Goal: Information Seeking & Learning: Learn about a topic

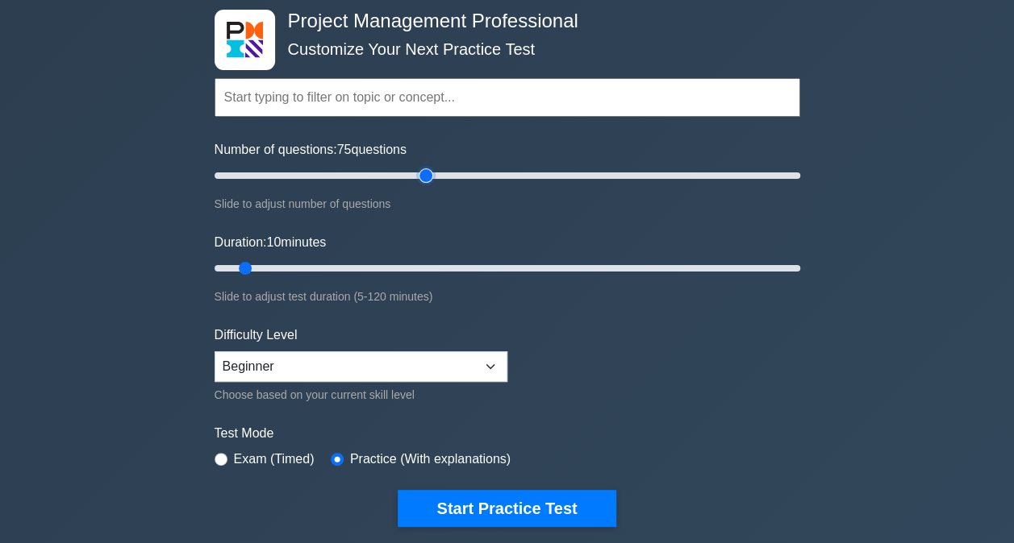
click at [426, 176] on input "Number of questions: 75 questions" at bounding box center [506, 175] width 585 height 19
click at [458, 171] on input "Number of questions: 75 questions" at bounding box center [506, 175] width 585 height 19
click at [376, 171] on input "Number of questions: 85 questions" at bounding box center [506, 175] width 585 height 19
click at [371, 173] on input "Number of questions: 55 questions" at bounding box center [506, 175] width 585 height 19
type input "50"
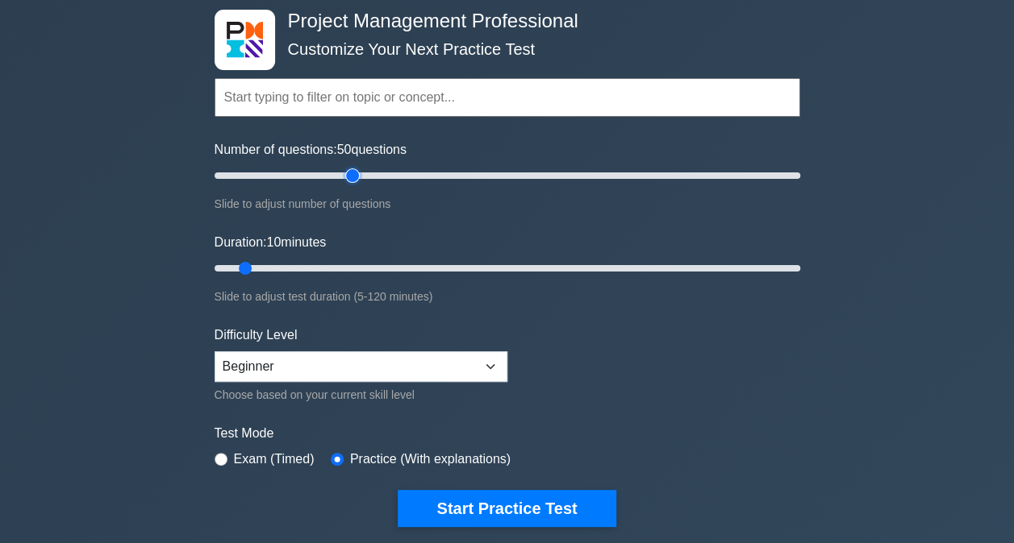
click at [357, 173] on input "Number of questions: 50 questions" at bounding box center [506, 175] width 585 height 19
click at [313, 265] on input "Duration: 10 minutes" at bounding box center [506, 268] width 585 height 19
click at [328, 269] on input "Duration: 25 minutes" at bounding box center [506, 268] width 585 height 19
click at [329, 264] on input "Duration: 25 minutes" at bounding box center [506, 268] width 585 height 19
click at [328, 266] on input "Duration: 25 minutes" at bounding box center [506, 268] width 585 height 19
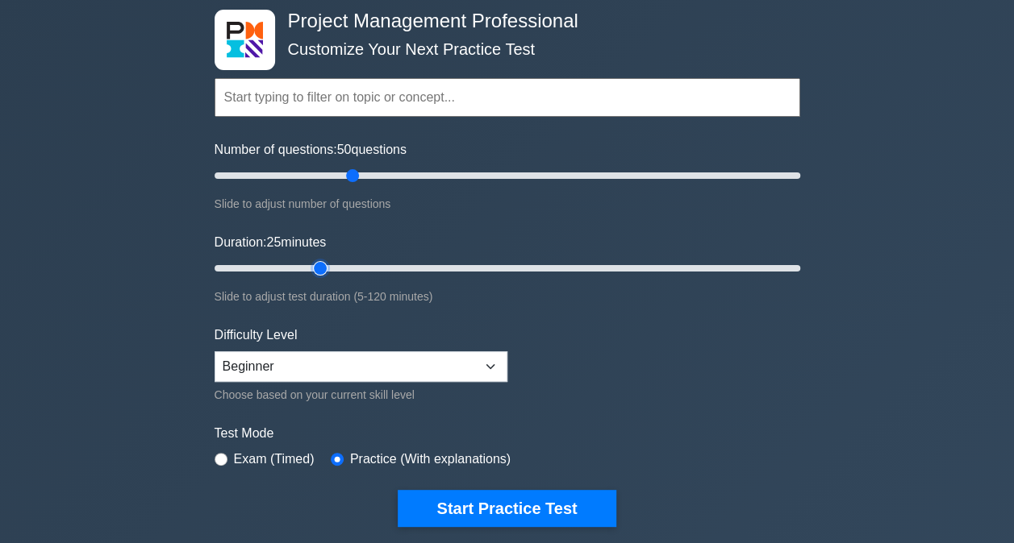
click at [329, 266] on input "Duration: 25 minutes" at bounding box center [506, 268] width 585 height 19
drag, startPoint x: 321, startPoint y: 266, endPoint x: 354, endPoint y: 257, distance: 34.2
type input "30"
click at [354, 259] on input "Duration: 30 minutes" at bounding box center [506, 268] width 585 height 19
drag, startPoint x: 352, startPoint y: 177, endPoint x: 297, endPoint y: 174, distance: 54.9
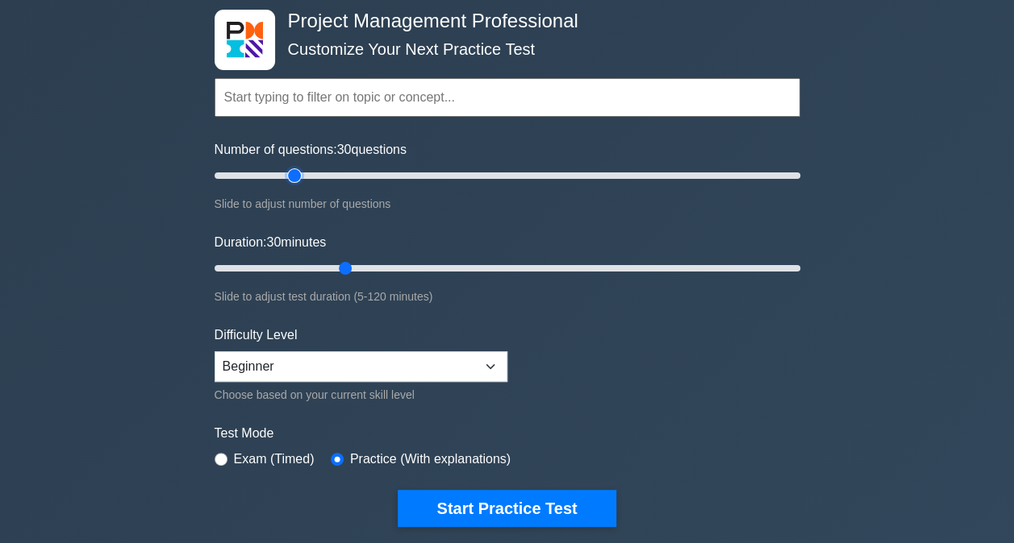
type input "30"
click at [297, 175] on input "Number of questions: 30 questions" at bounding box center [506, 175] width 585 height 19
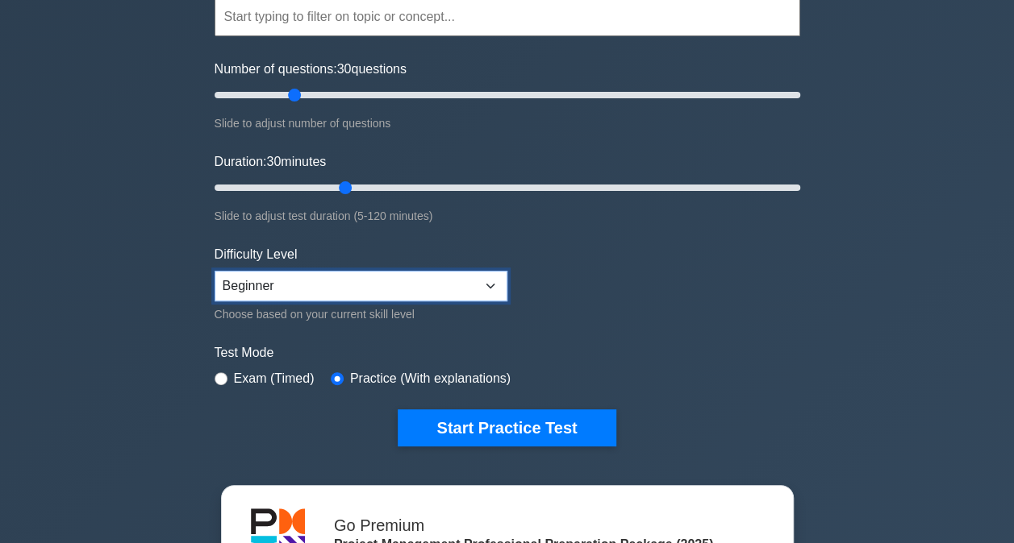
click at [405, 294] on select "Beginner Intermediate Expert" at bounding box center [360, 286] width 293 height 31
select select "intermediate"
click at [214, 271] on select "Beginner Intermediate Expert" at bounding box center [360, 286] width 293 height 31
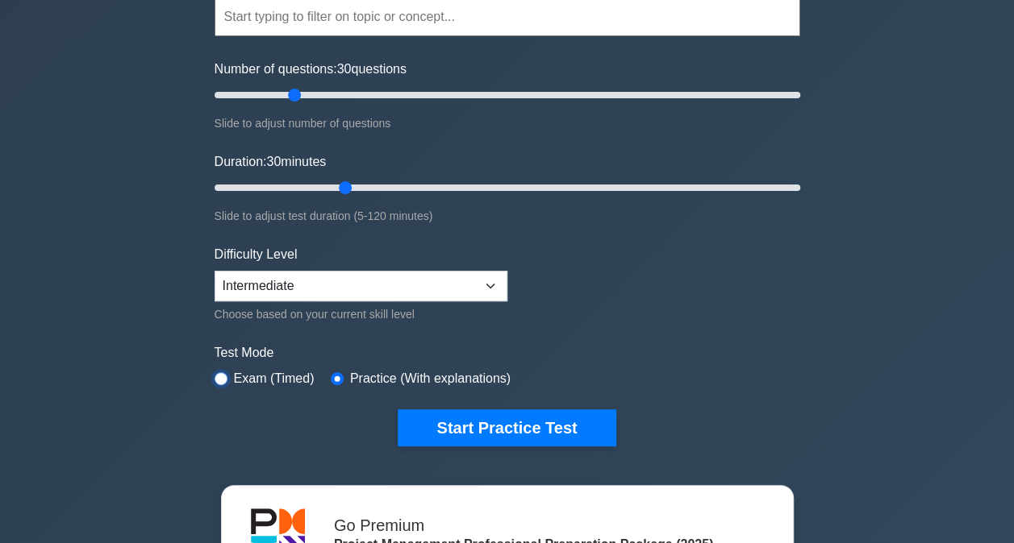
click at [220, 379] on input "radio" at bounding box center [220, 379] width 13 height 13
radio input "true"
click at [576, 439] on button "Start Practice Test" at bounding box center [507, 428] width 218 height 37
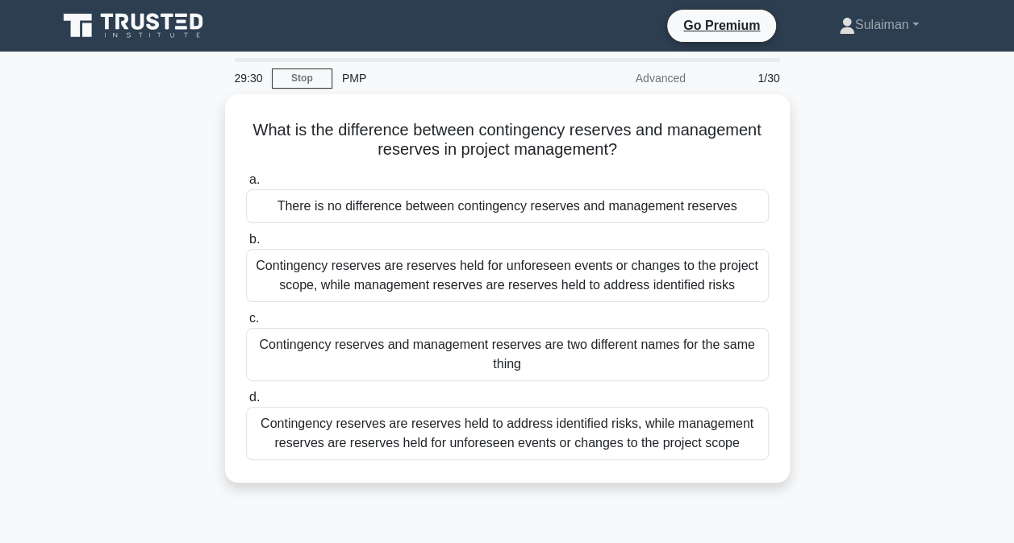
click at [502, 213] on div "There is no difference between contingency reserves and management reserves" at bounding box center [507, 206] width 523 height 34
click at [246, 185] on input "a. There is no difference between contingency reserves and management reserves" at bounding box center [246, 180] width 0 height 10
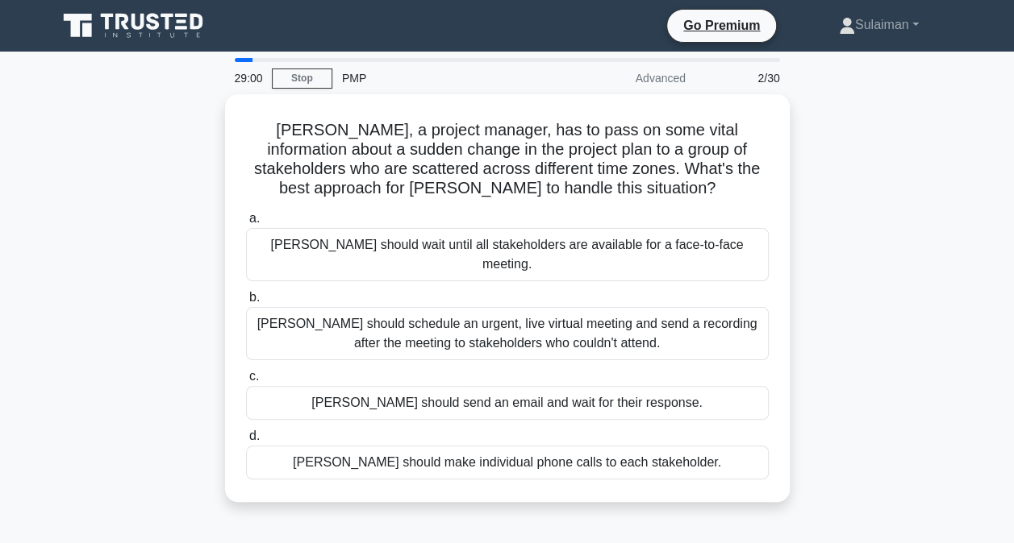
click at [468, 307] on div "[PERSON_NAME] should schedule an urgent, live virtual meeting and send a record…" at bounding box center [507, 333] width 523 height 53
click at [246, 298] on input "b. [PERSON_NAME] should schedule an urgent, live virtual meeting and send a rec…" at bounding box center [246, 298] width 0 height 10
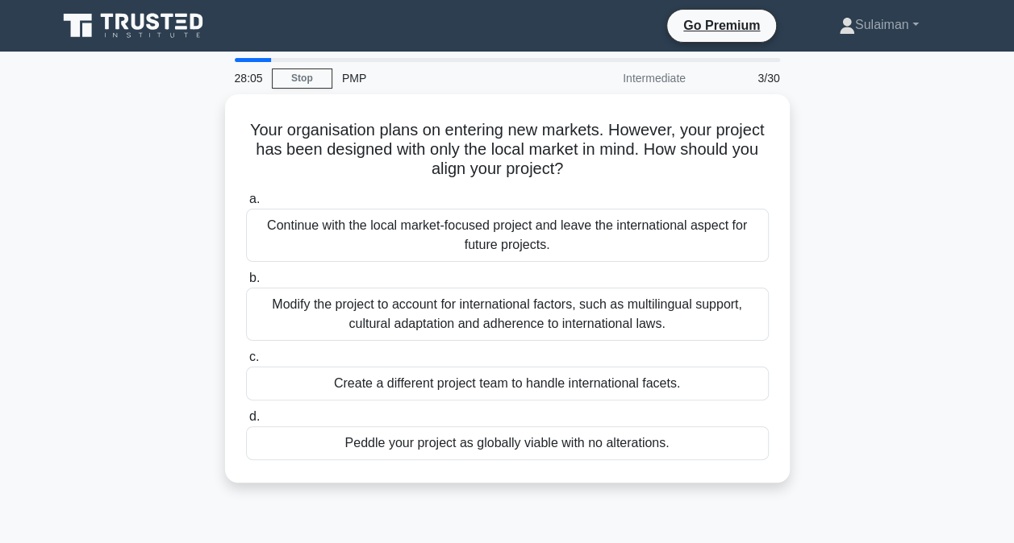
click at [576, 328] on div "Modify the project to account for international factors, such as multilingual s…" at bounding box center [507, 314] width 523 height 53
click at [246, 284] on input "b. Modify the project to account for international factors, such as multilingua…" at bounding box center [246, 278] width 0 height 10
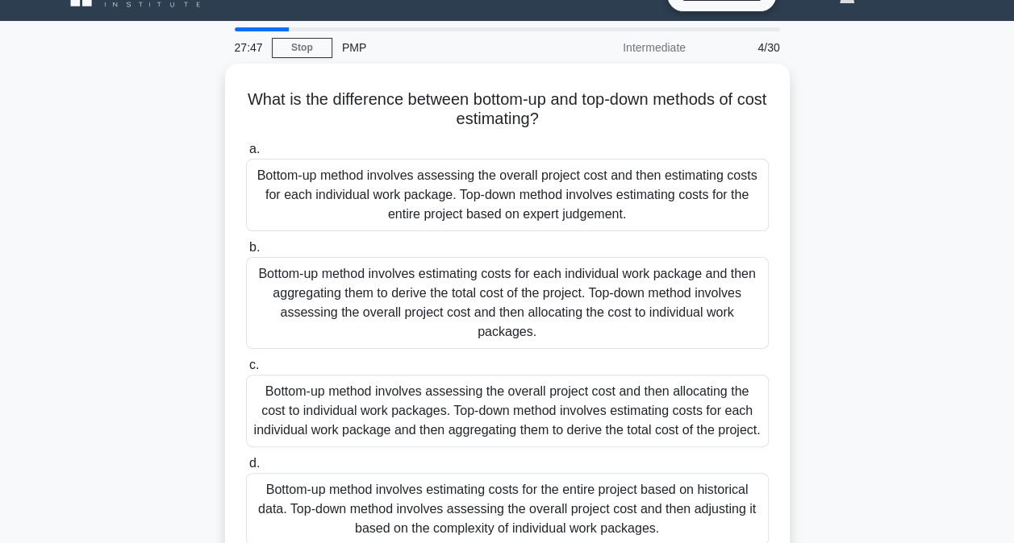
scroll to position [81, 0]
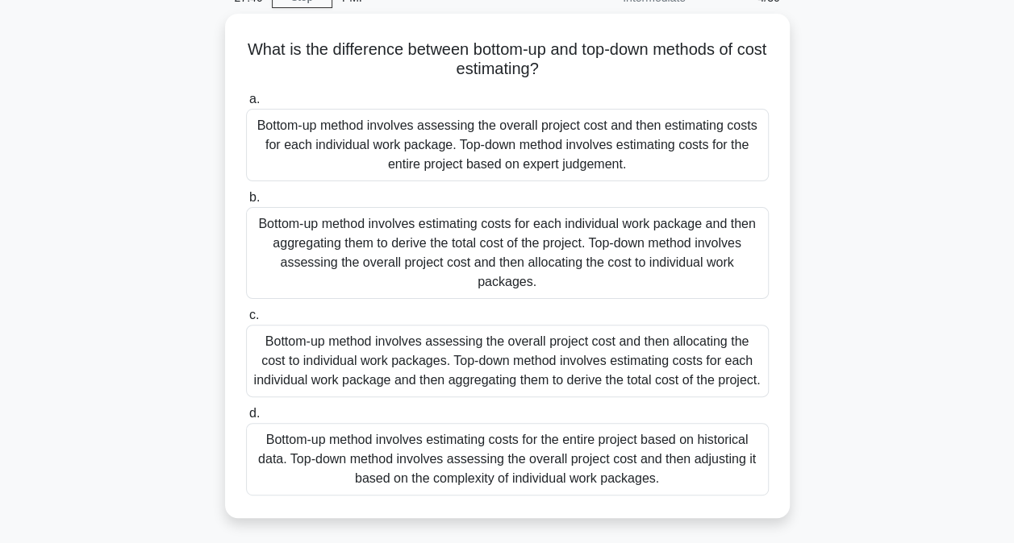
click at [503, 366] on div "Bottom-up method involves assessing the overall project cost and then allocatin…" at bounding box center [507, 361] width 523 height 73
click at [246, 321] on input "c. Bottom-up method involves assessing the overall project cost and then alloca…" at bounding box center [246, 315] width 0 height 10
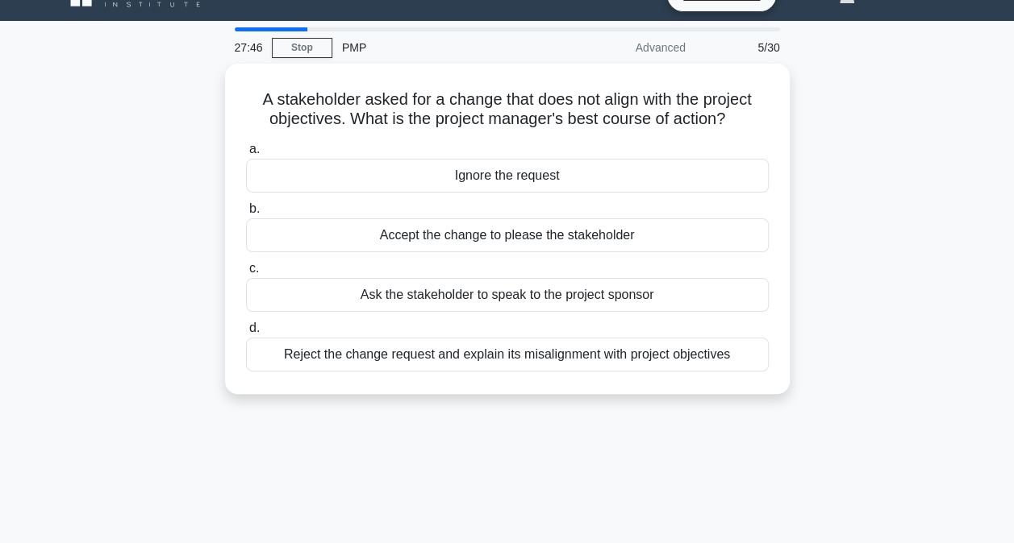
scroll to position [0, 0]
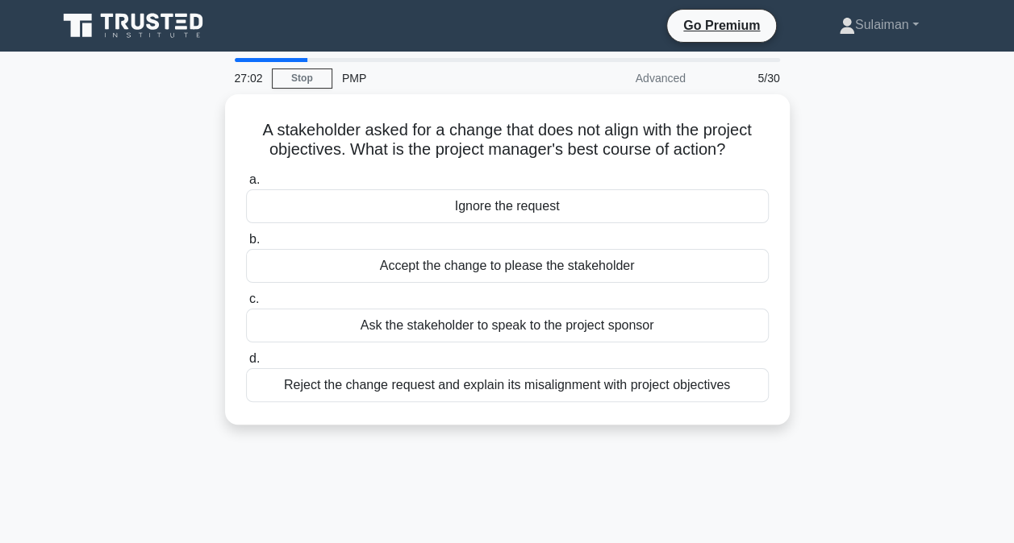
click at [480, 326] on div "Ask the stakeholder to speak to the project sponsor" at bounding box center [507, 326] width 523 height 34
click at [246, 305] on input "c. Ask the stakeholder to speak to the project sponsor" at bounding box center [246, 299] width 0 height 10
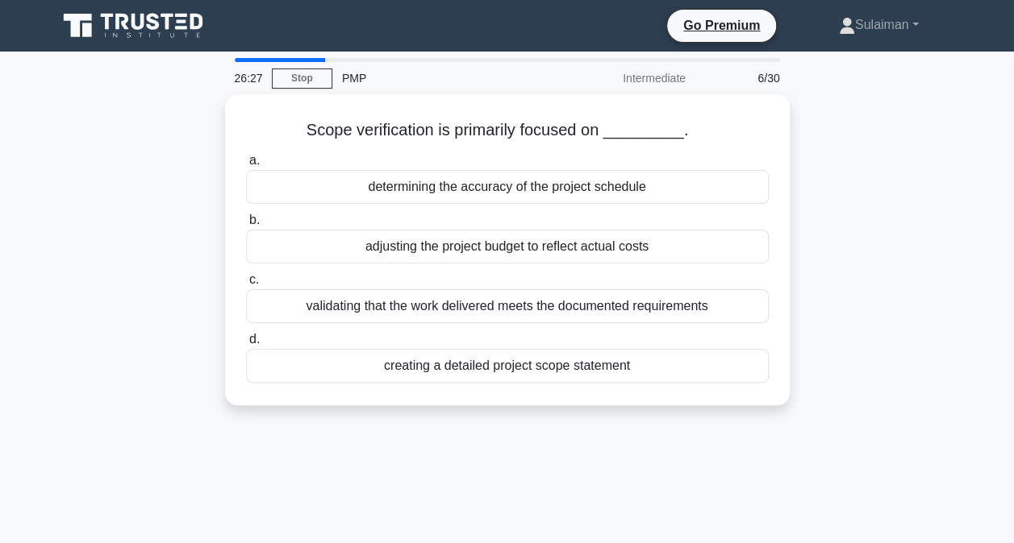
click at [606, 305] on div "validating that the work delivered meets the documented requirements" at bounding box center [507, 306] width 523 height 34
click at [246, 285] on input "c. validating that the work delivered meets the documented requirements" at bounding box center [246, 280] width 0 height 10
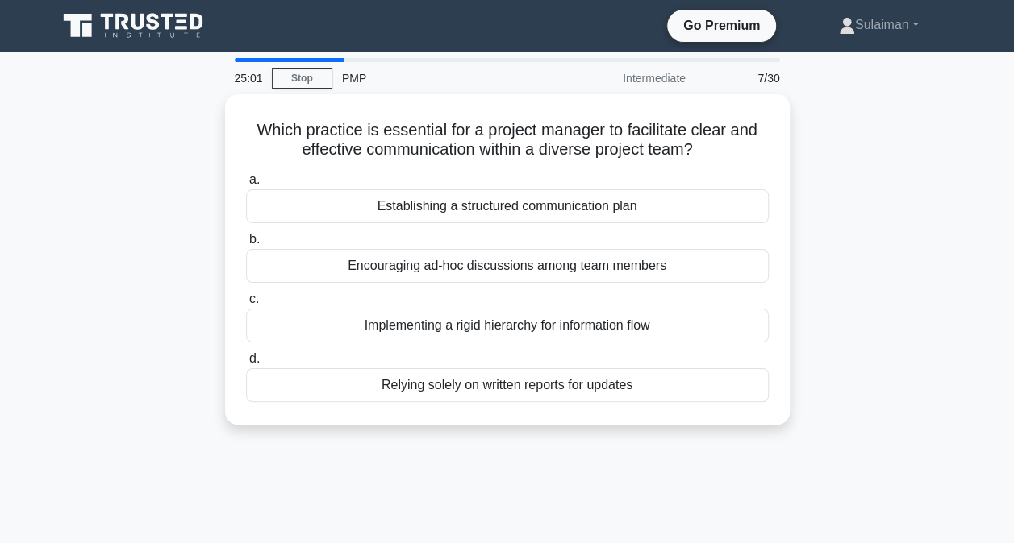
click at [429, 203] on div "Establishing a structured communication plan" at bounding box center [507, 206] width 523 height 34
click at [246, 185] on input "a. Establishing a structured communication plan" at bounding box center [246, 180] width 0 height 10
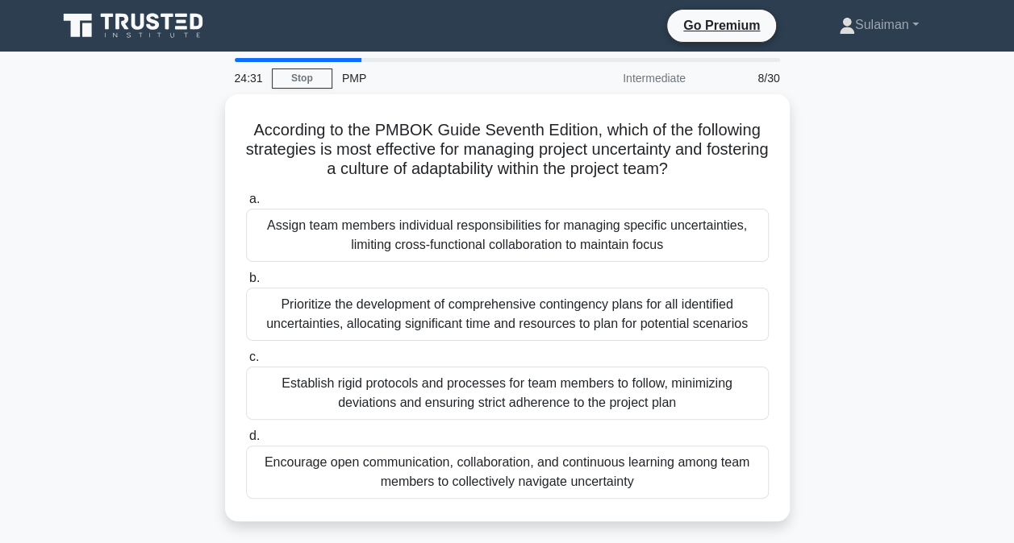
click at [452, 461] on div "Encourage open communication, collaboration, and continuous learning among team…" at bounding box center [507, 472] width 523 height 53
click at [246, 442] on input "d. Encourage open communication, collaboration, and continuous learning among t…" at bounding box center [246, 436] width 0 height 10
